Goal: Navigation & Orientation: Find specific page/section

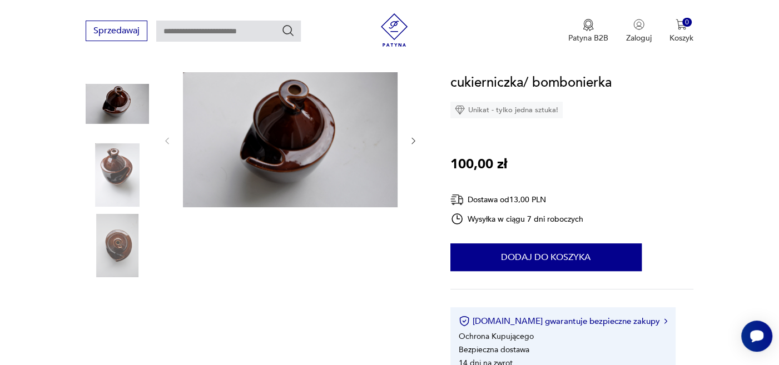
click at [408, 141] on div at bounding box center [290, 140] width 256 height 137
click at [411, 139] on icon "button" at bounding box center [413, 140] width 9 height 9
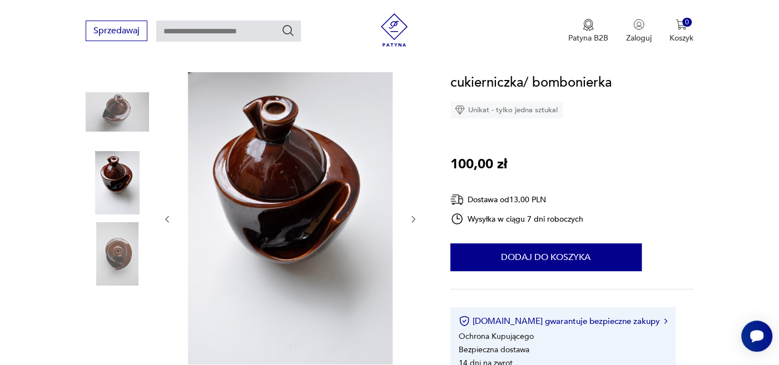
click at [411, 139] on div at bounding box center [290, 219] width 256 height 294
click at [414, 218] on icon "button" at bounding box center [413, 219] width 9 height 9
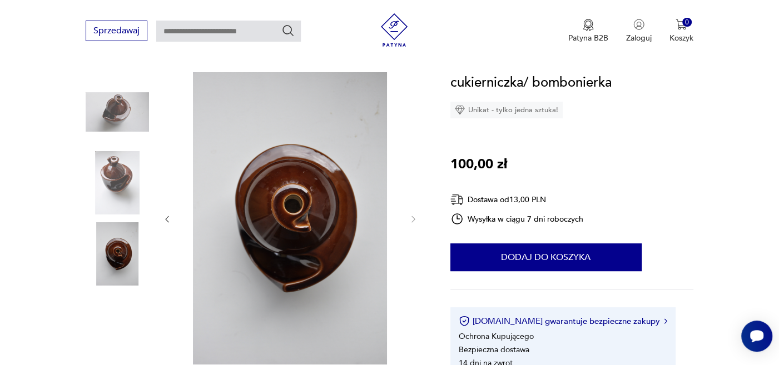
click at [290, 205] on img at bounding box center [290, 218] width 215 height 293
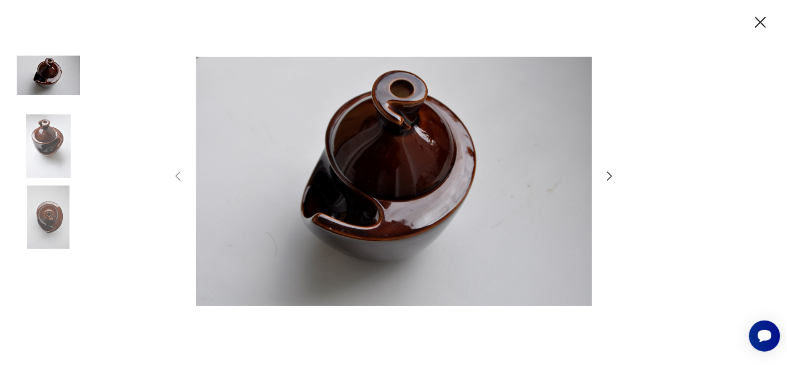
click at [599, 173] on div at bounding box center [393, 183] width 445 height 295
click at [610, 173] on icon "button" at bounding box center [609, 176] width 13 height 13
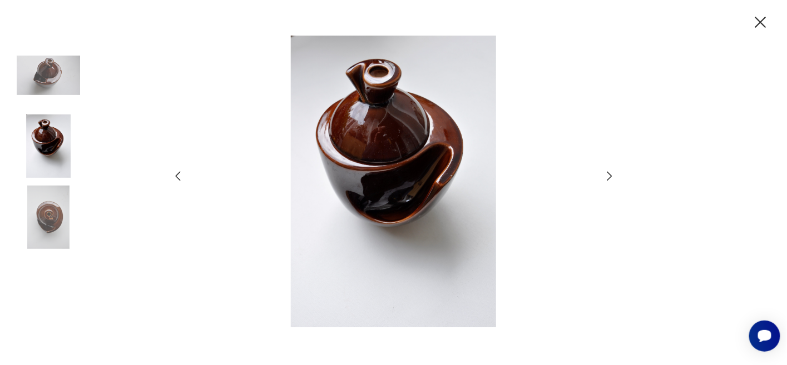
click at [610, 173] on icon "button" at bounding box center [609, 176] width 13 height 13
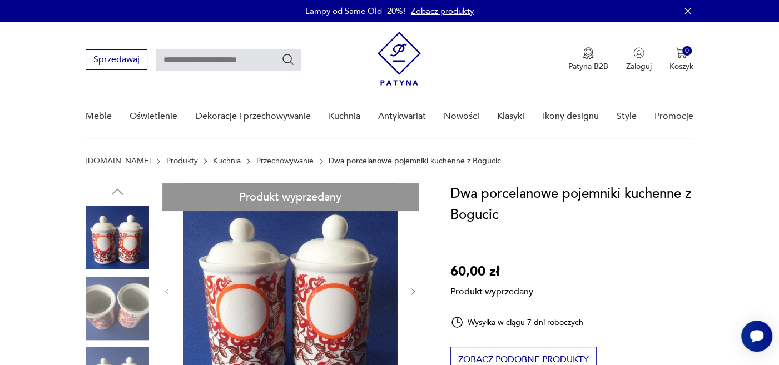
click at [256, 163] on link "Przechowywanie" at bounding box center [284, 161] width 57 height 9
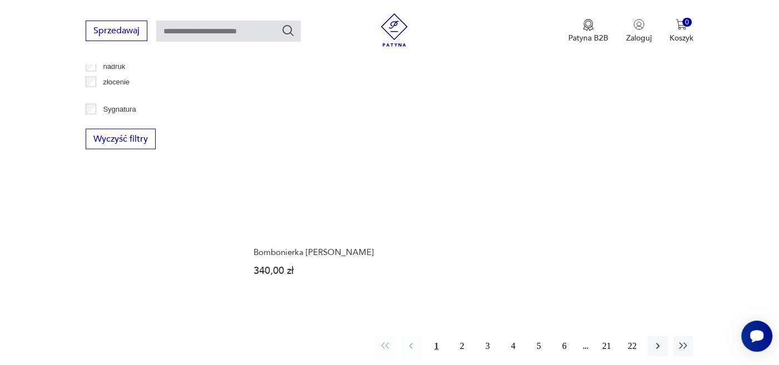
scroll to position [1518, 0]
